Goal: Information Seeking & Learning: Learn about a topic

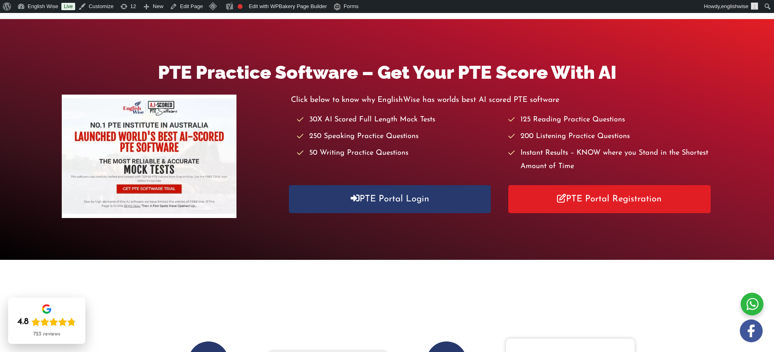
scroll to position [162, 0]
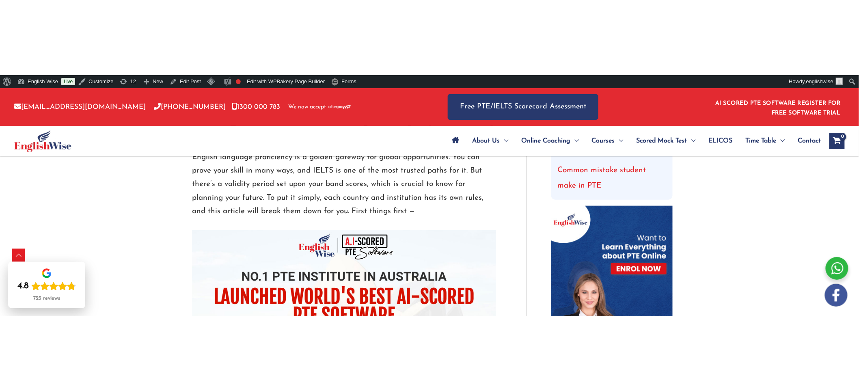
scroll to position [208, 0]
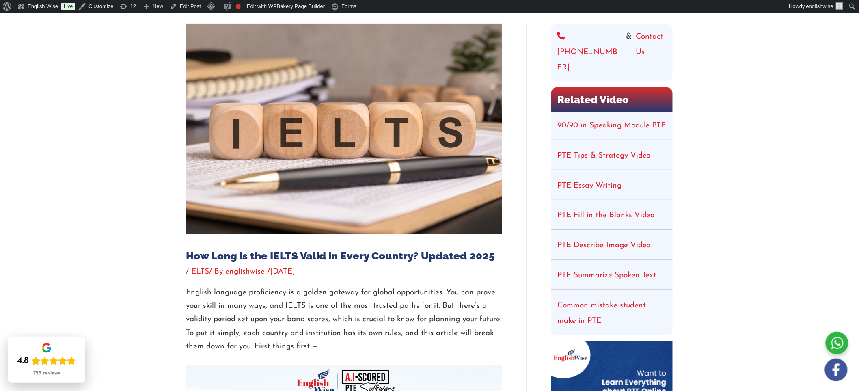
scroll to position [162, 0]
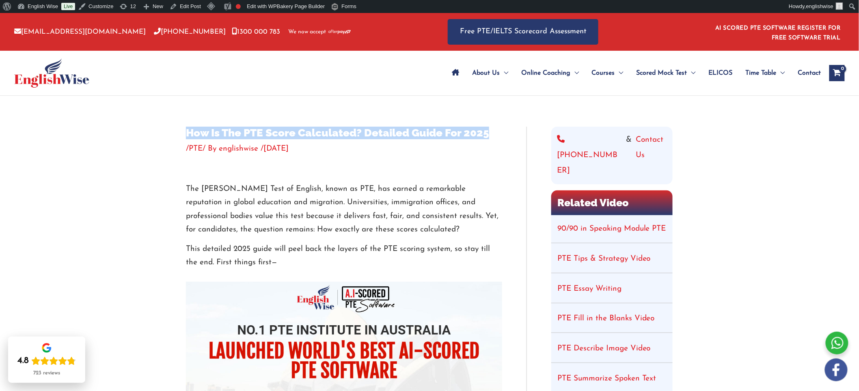
drag, startPoint x: 497, startPoint y: 134, endPoint x: 169, endPoint y: 133, distance: 328.2
copy h1 "How Is The PTE Score Calculated? Detailed Guide For 2025"
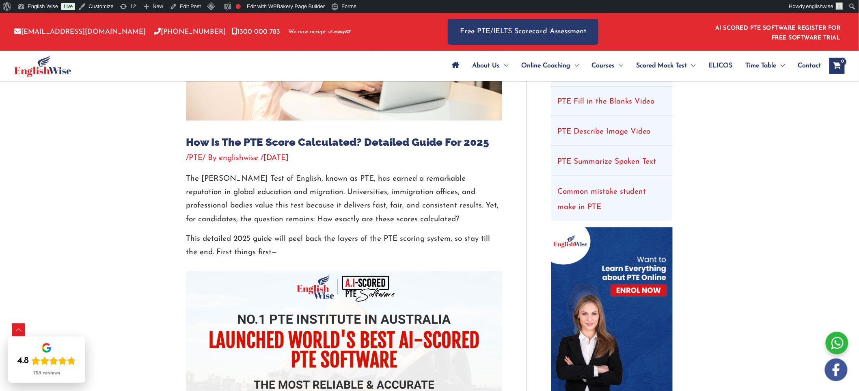
scroll to position [210, 0]
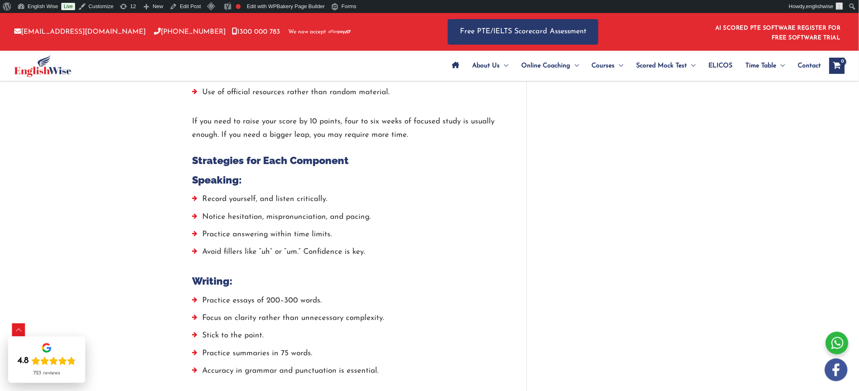
scroll to position [1576, 0]
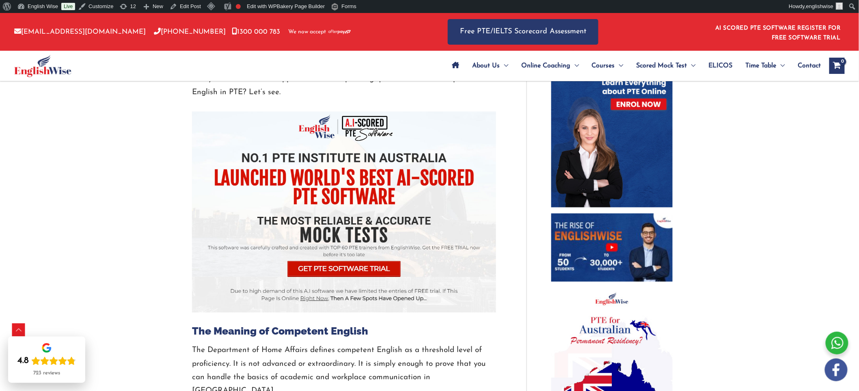
scroll to position [222, 0]
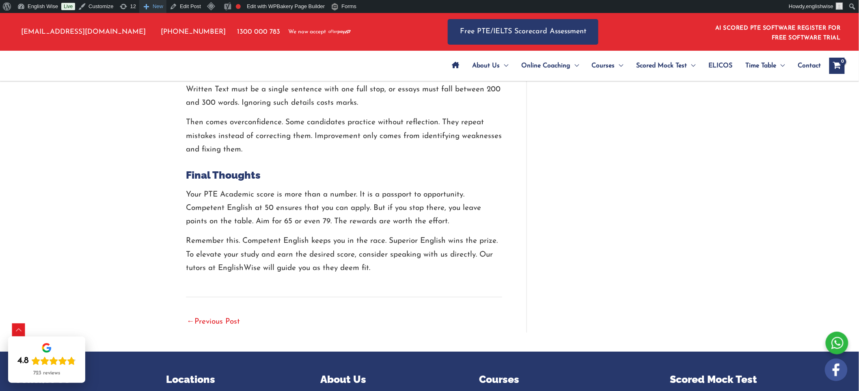
scroll to position [2300, 0]
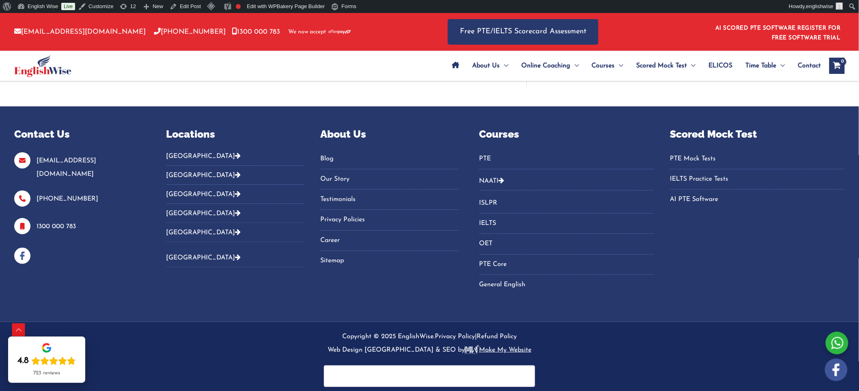
scroll to position [2532, 0]
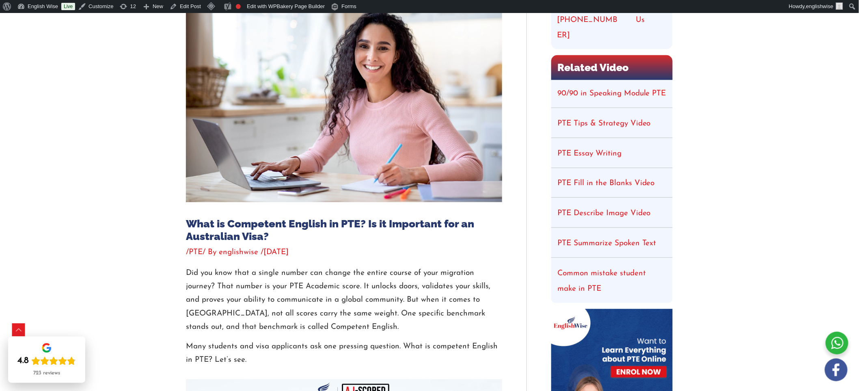
scroll to position [225, 0]
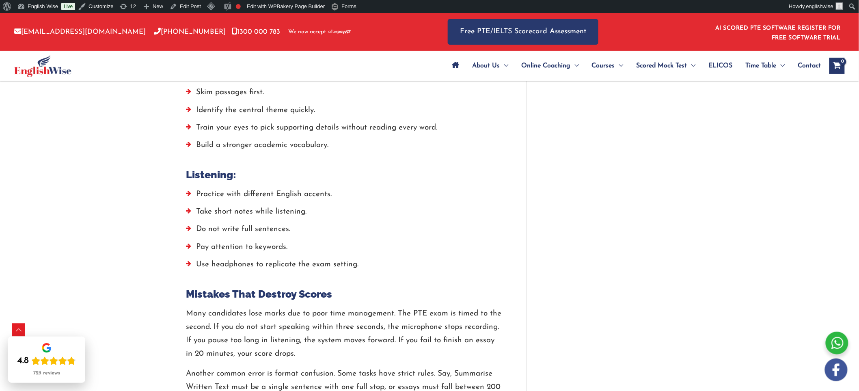
scroll to position [2121, 0]
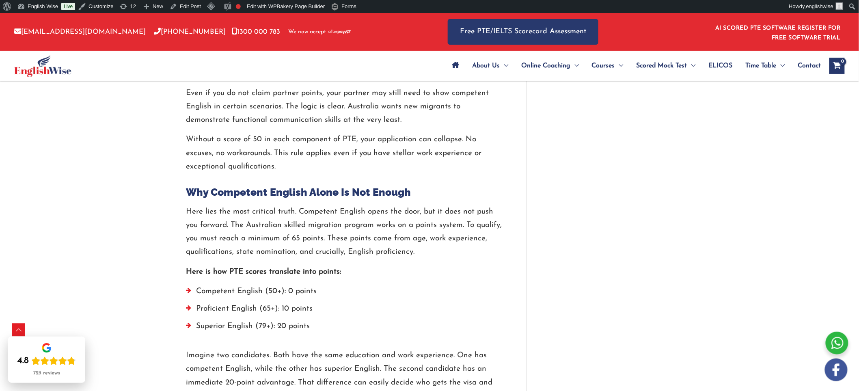
scroll to position [1038, 0]
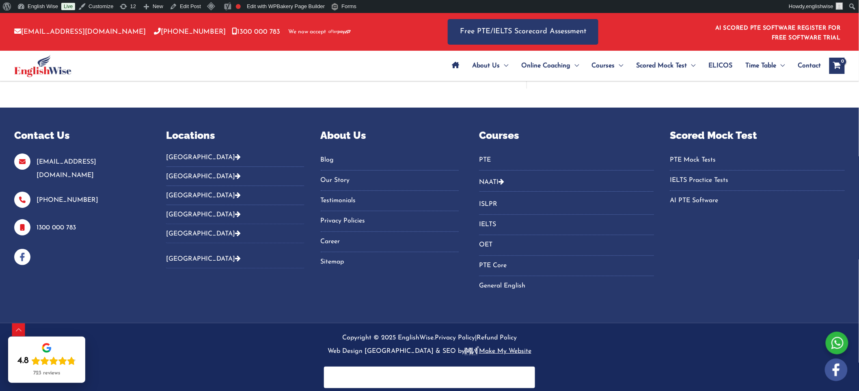
scroll to position [2532, 0]
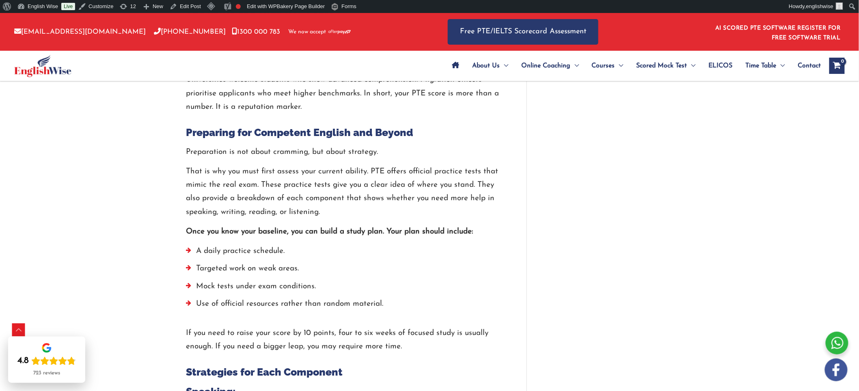
scroll to position [1449, 0]
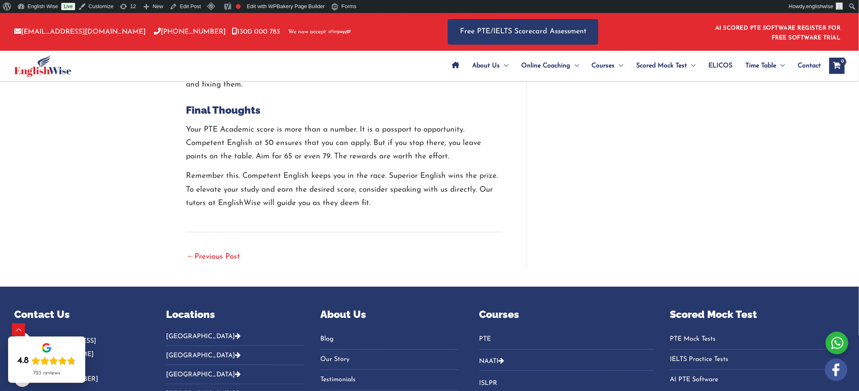
scroll to position [2352, 0]
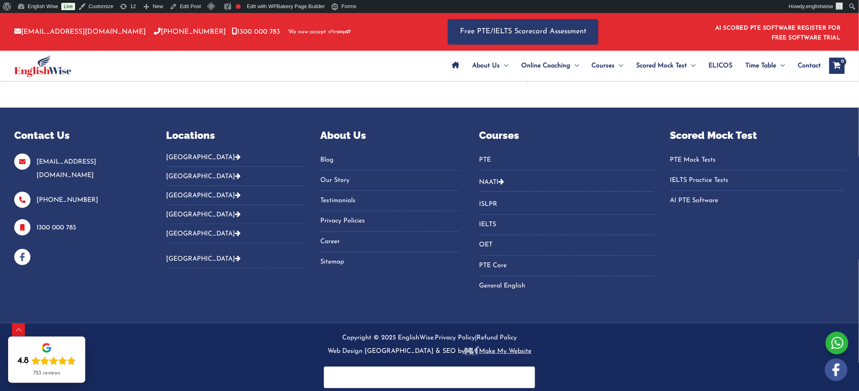
scroll to position [2532, 0]
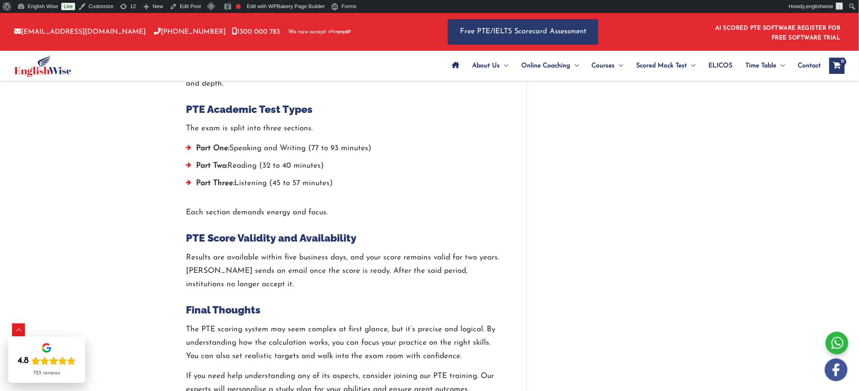
scroll to position [2482, 0]
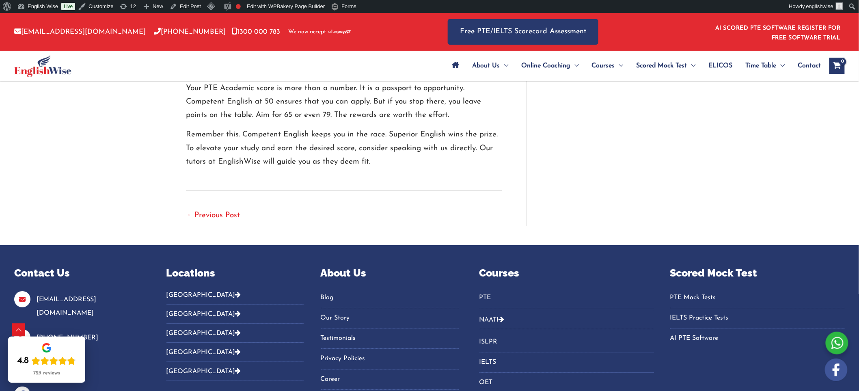
scroll to position [2392, 0]
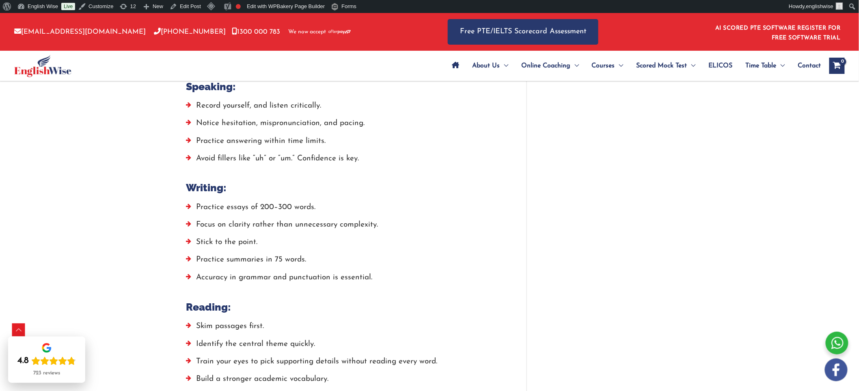
scroll to position [1760, 0]
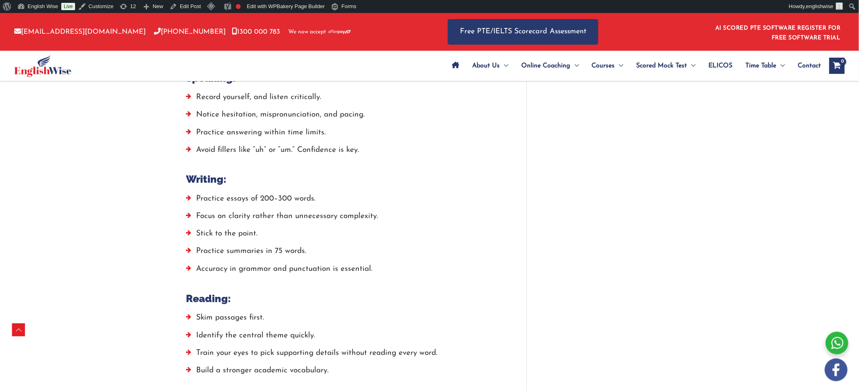
scroll to position [1760, 0]
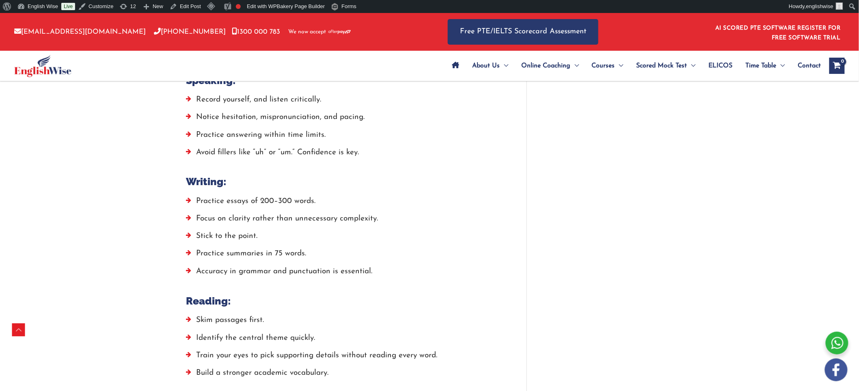
scroll to position [1760, 0]
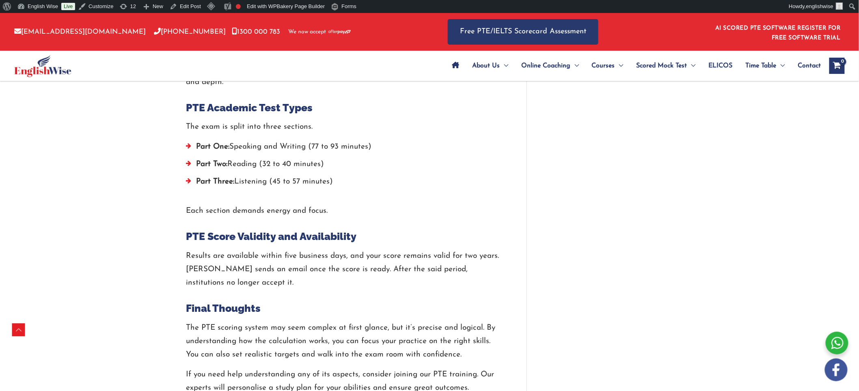
scroll to position [2482, 0]
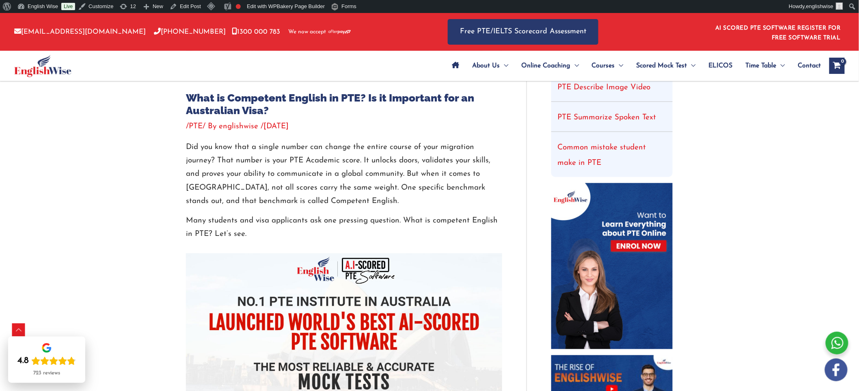
scroll to position [180, 0]
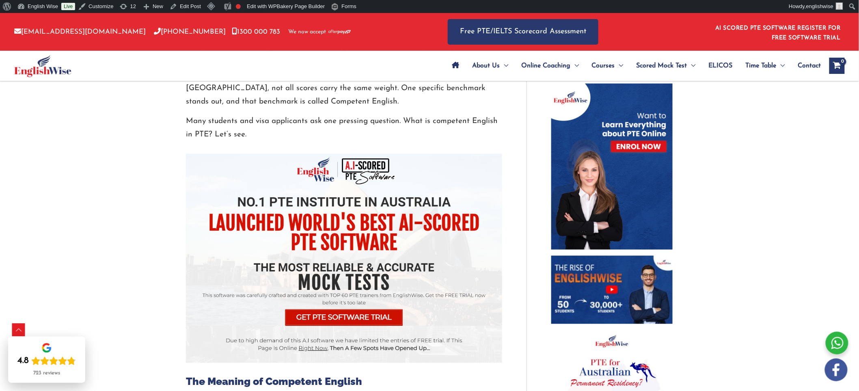
scroll to position [367, 0]
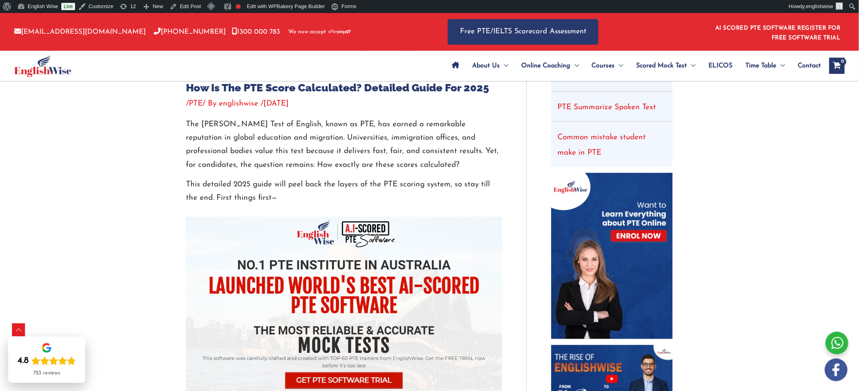
scroll to position [271, 0]
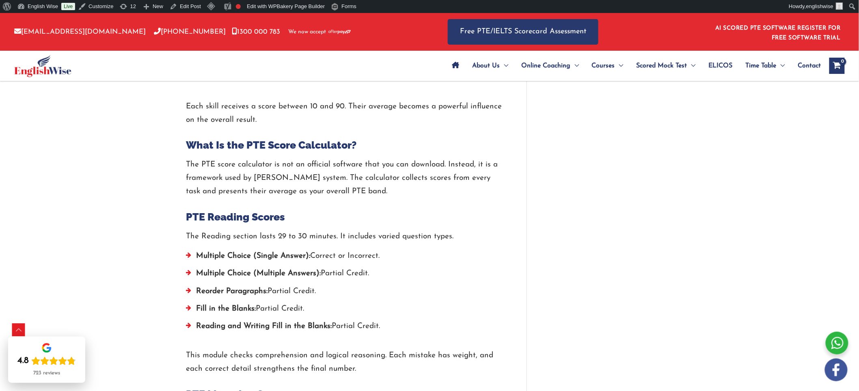
scroll to position [1850, 0]
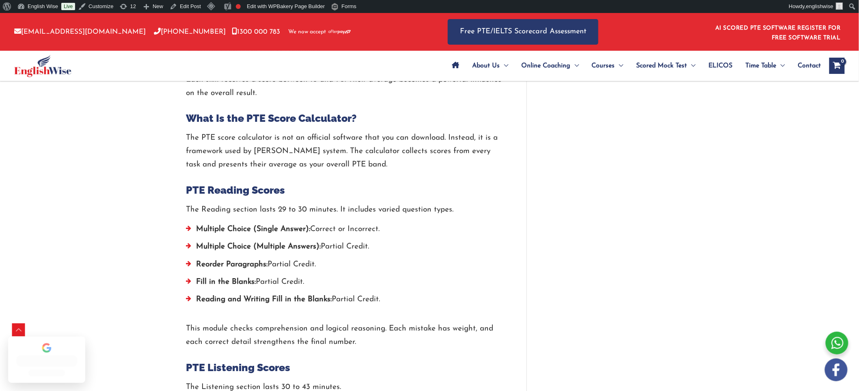
scroll to position [1850, 0]
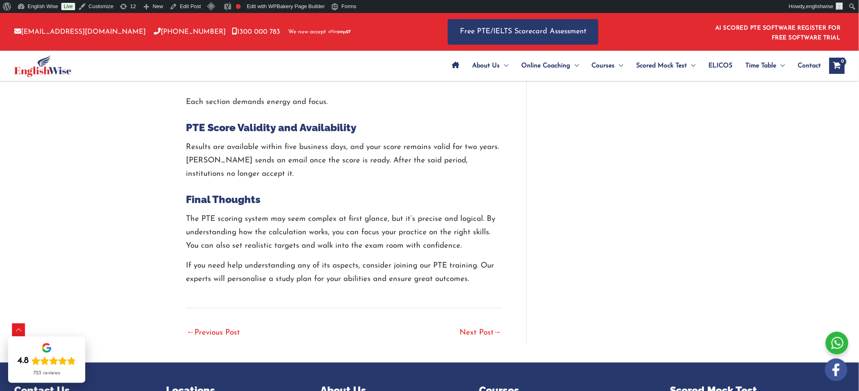
scroll to position [2637, 0]
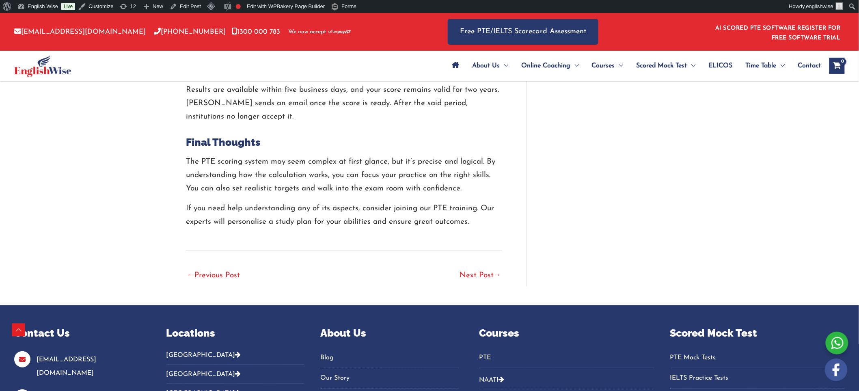
scroll to position [2637, 0]
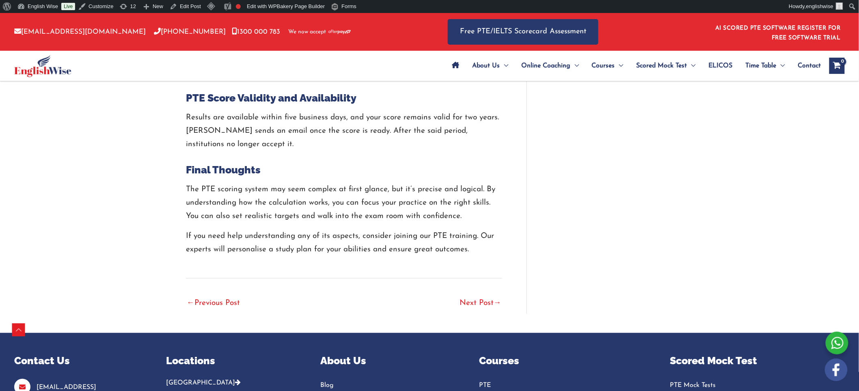
scroll to position [2637, 0]
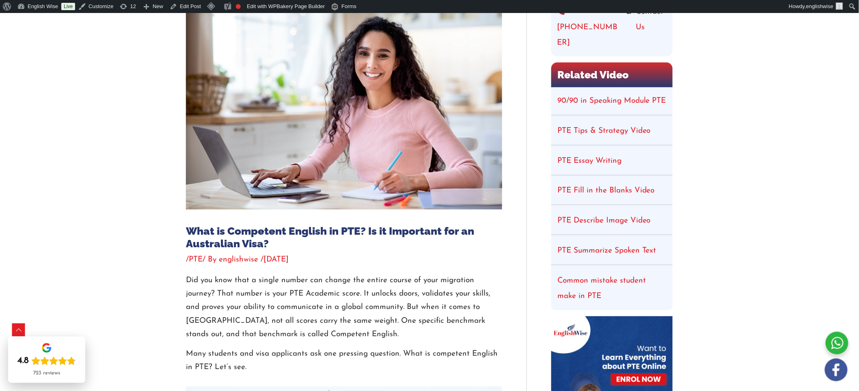
scroll to position [109, 0]
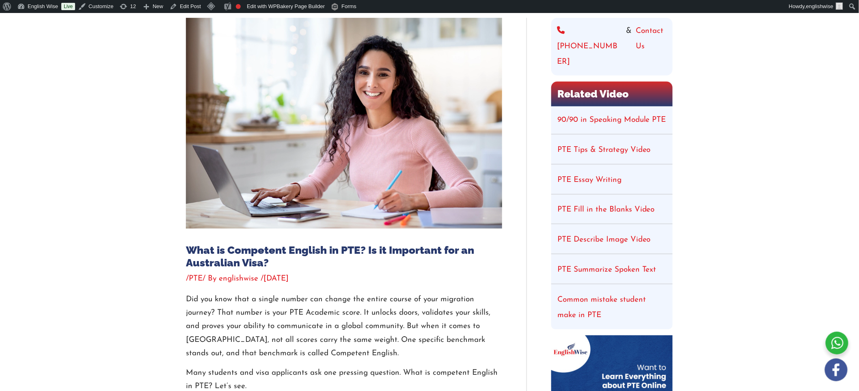
scroll to position [109, 0]
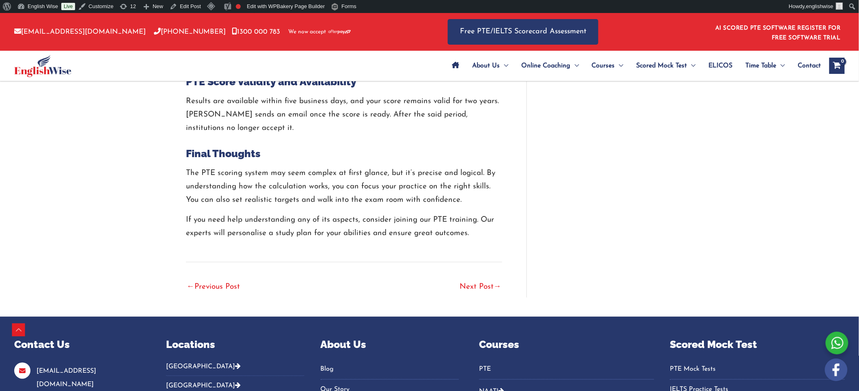
scroll to position [2637, 0]
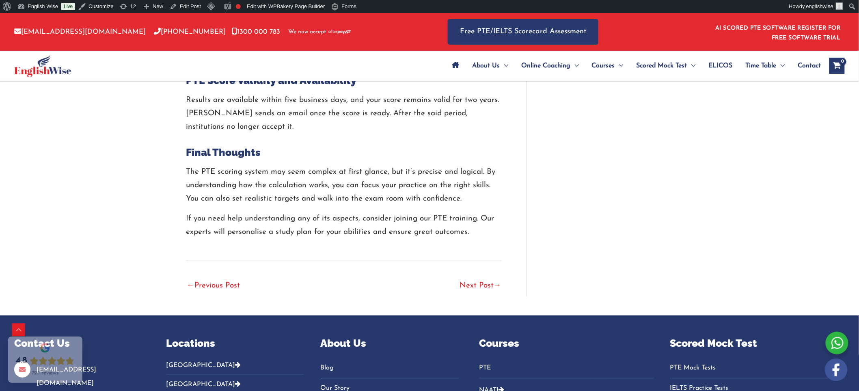
scroll to position [2637, 0]
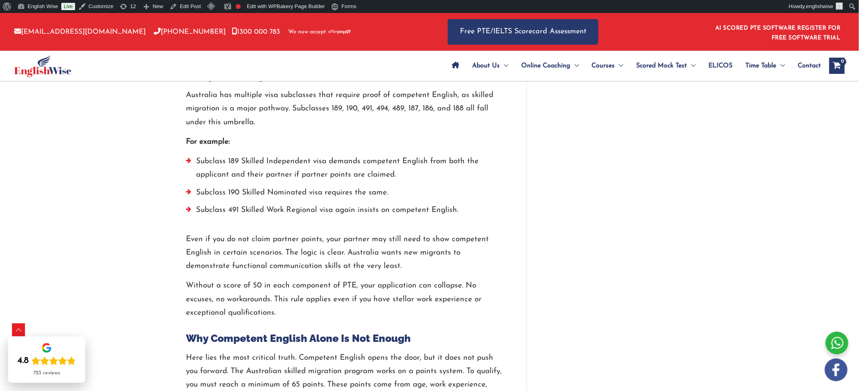
scroll to position [1012, 0]
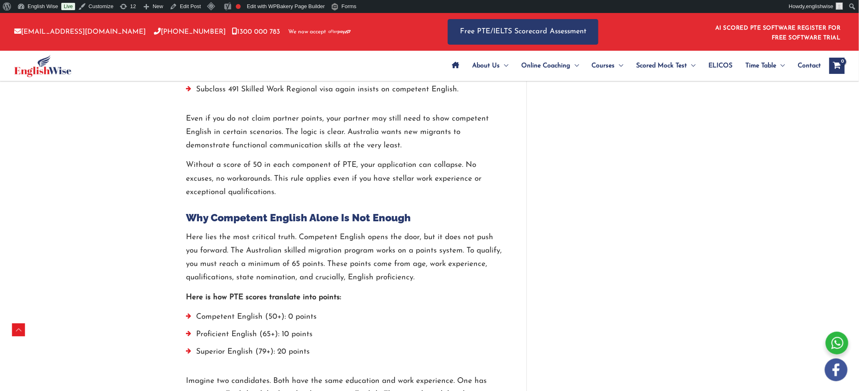
scroll to position [1012, 0]
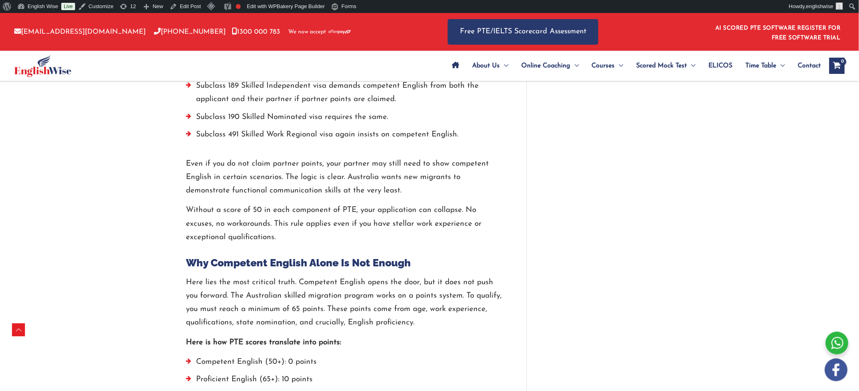
scroll to position [1012, 0]
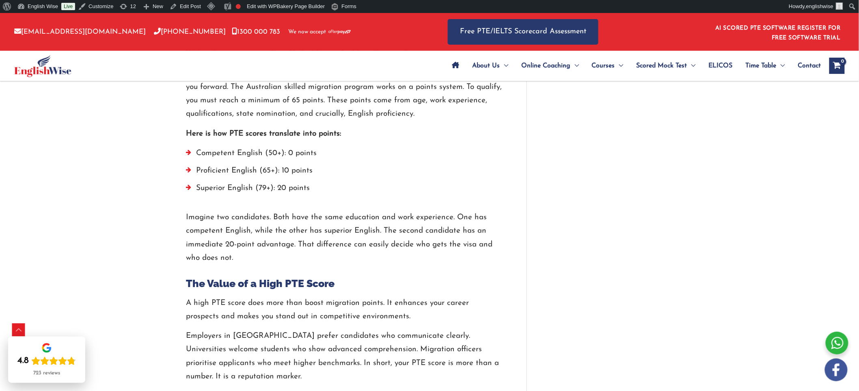
scroll to position [1192, 0]
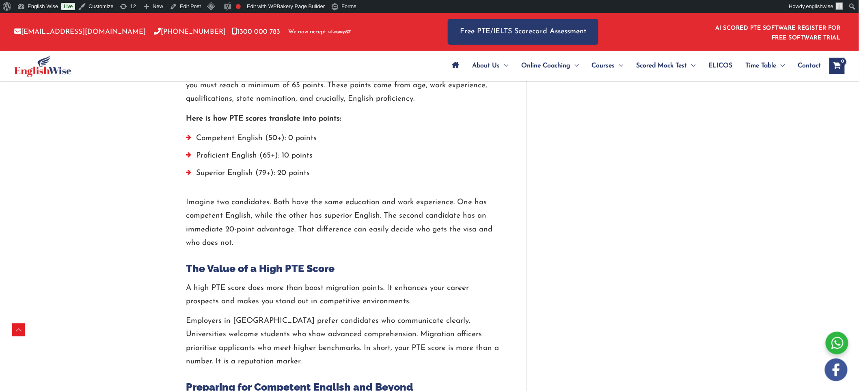
scroll to position [1192, 0]
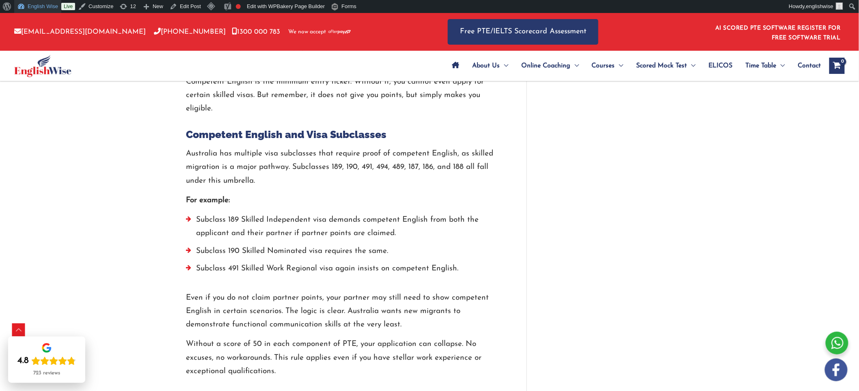
scroll to position [831, 0]
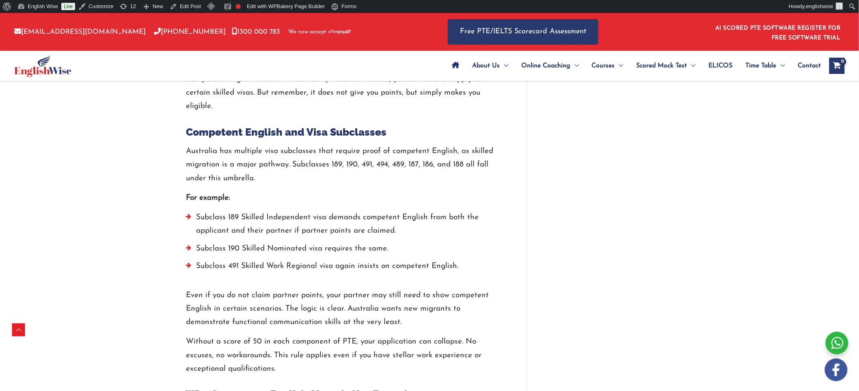
scroll to position [831, 0]
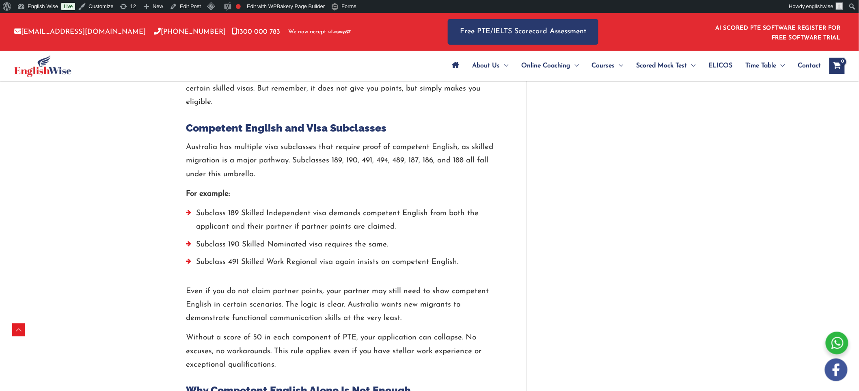
scroll to position [831, 0]
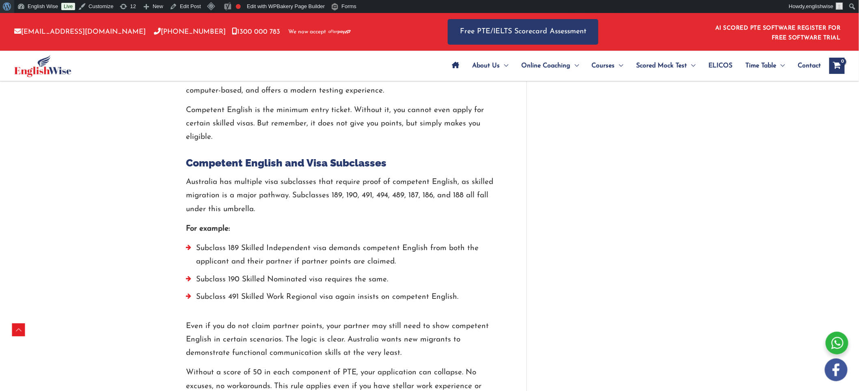
scroll to position [831, 0]
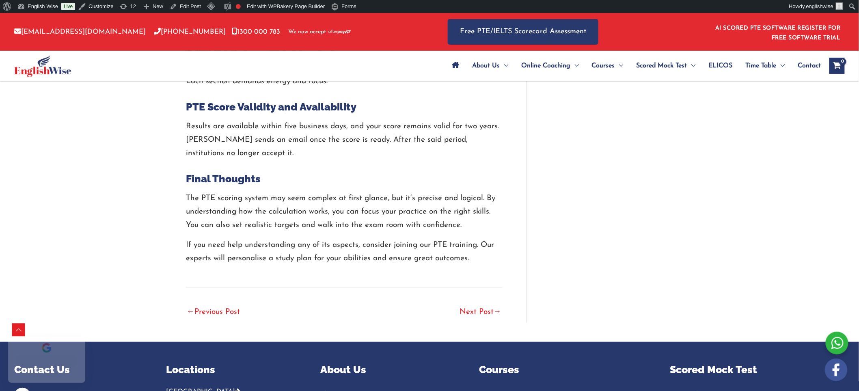
scroll to position [2637, 0]
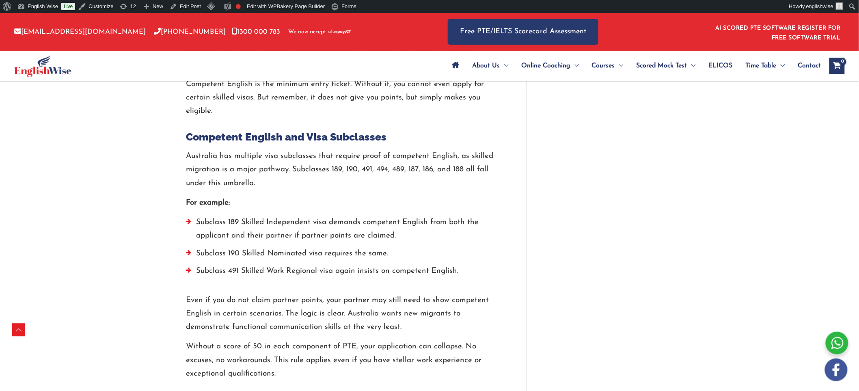
scroll to position [831, 0]
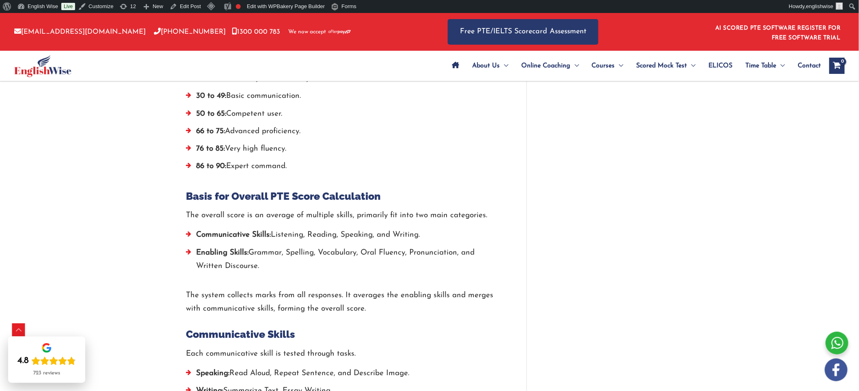
scroll to position [1238, 0]
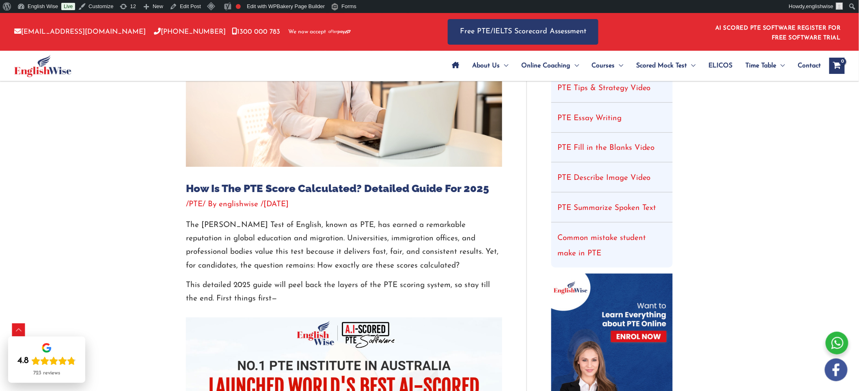
scroll to position [180, 0]
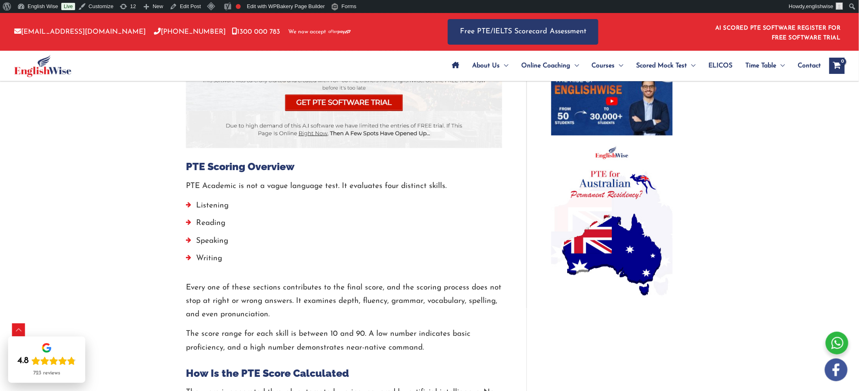
scroll to position [604, 0]
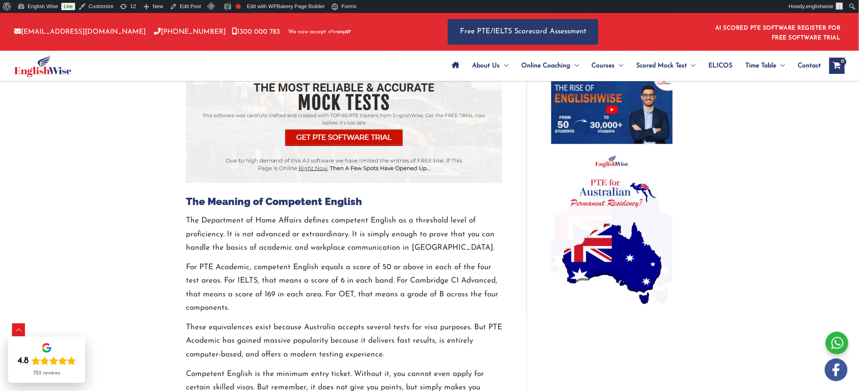
scroll to position [541, 0]
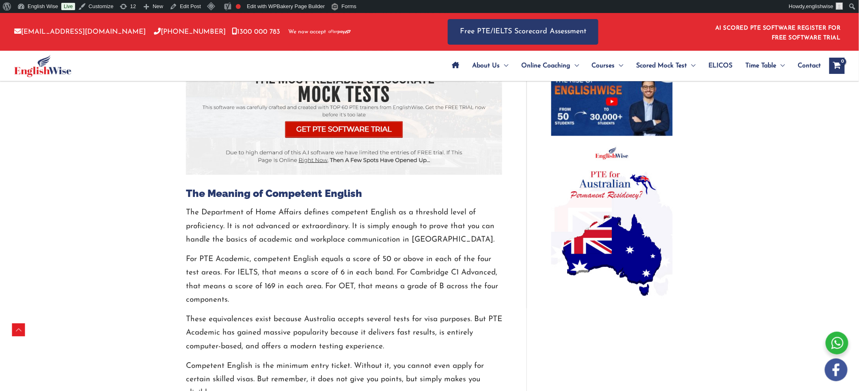
scroll to position [541, 0]
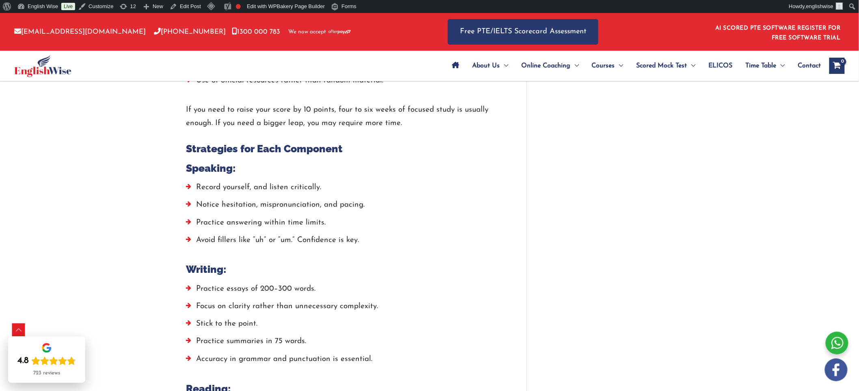
scroll to position [1670, 0]
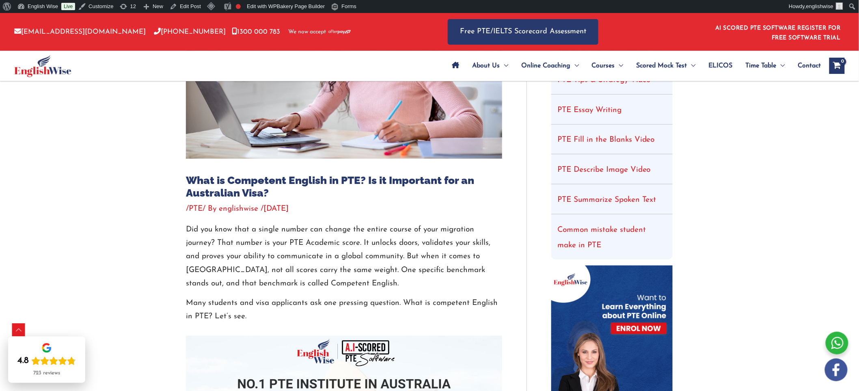
scroll to position [90, 0]
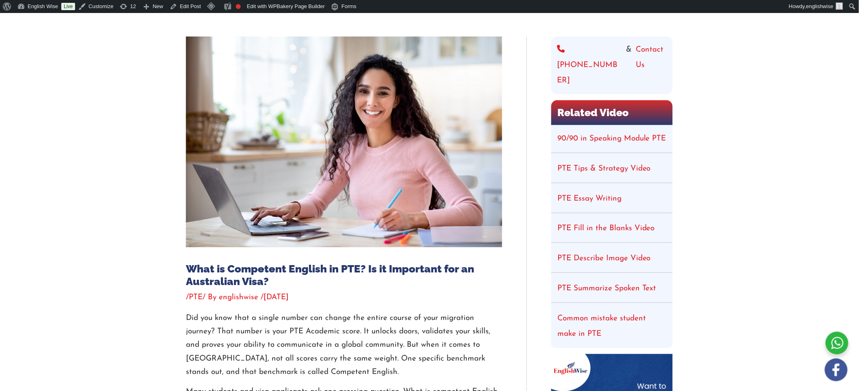
scroll to position [90, 0]
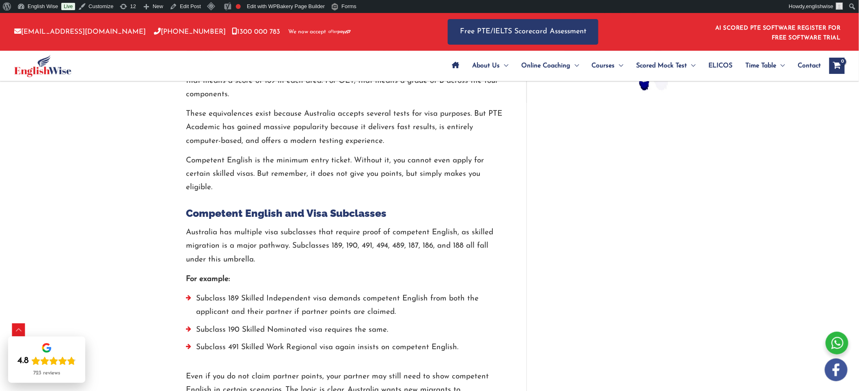
scroll to position [767, 0]
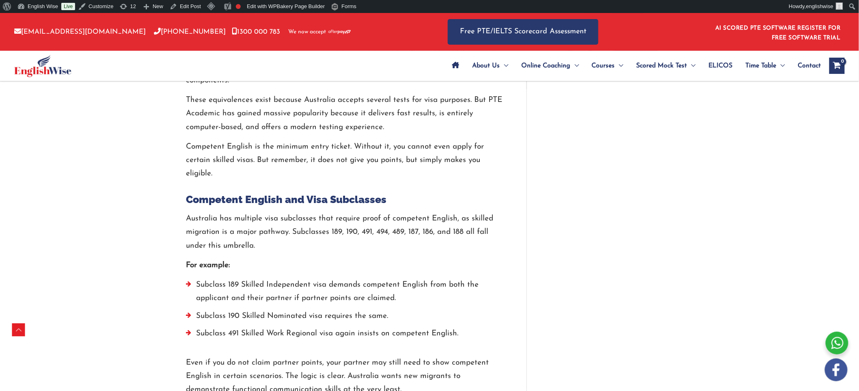
scroll to position [767, 0]
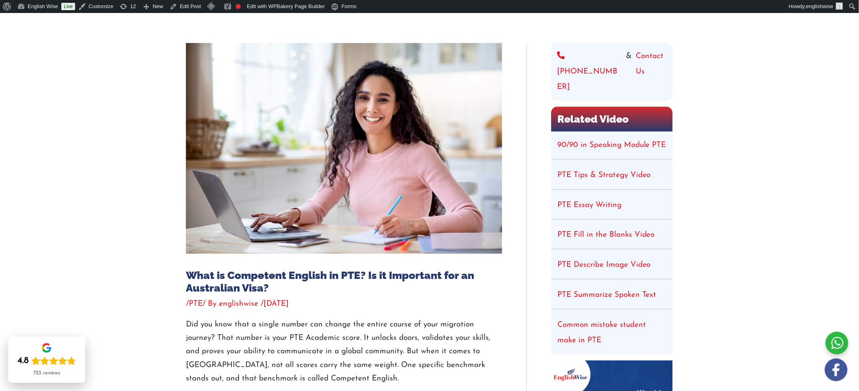
scroll to position [45, 0]
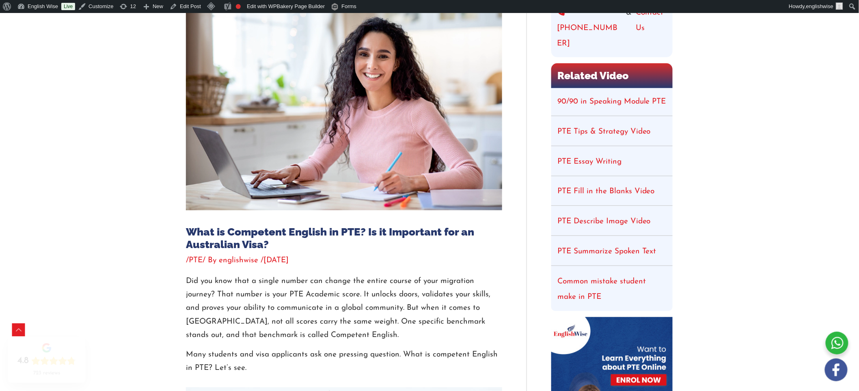
scroll to position [135, 0]
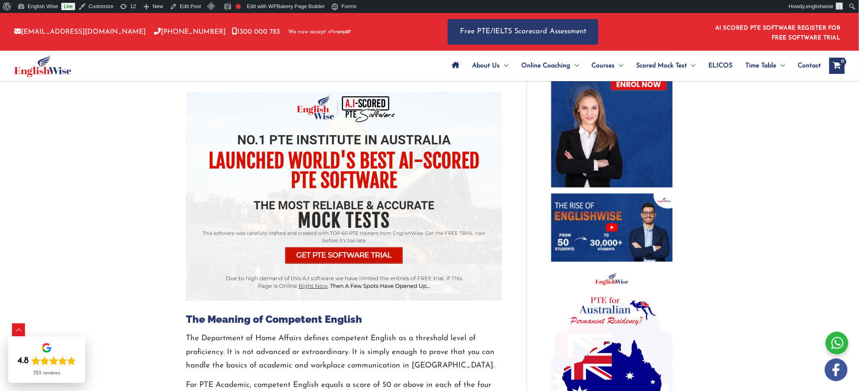
scroll to position [541, 0]
